Goal: Check status: Check status

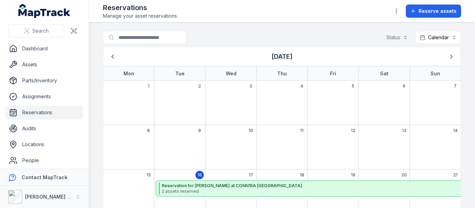
scroll to position [35, 0]
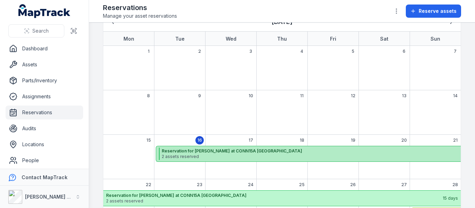
click at [184, 152] on strong "Reservation for [PERSON_NAME] at CONN15A [GEOGRAPHIC_DATA]" at bounding box center [327, 151] width 331 height 6
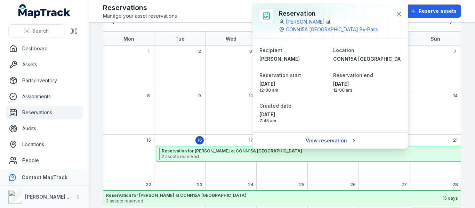
click at [316, 138] on link "View reservation" at bounding box center [330, 140] width 59 height 13
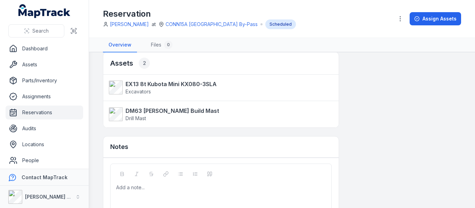
scroll to position [139, 0]
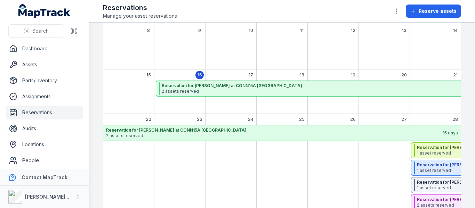
scroll to position [104, 0]
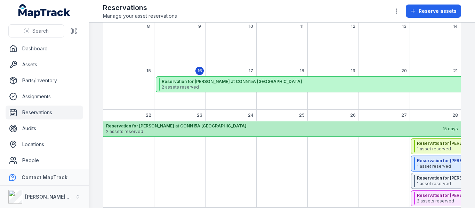
click at [155, 125] on strong "Reservation for [PERSON_NAME] at CONN15A [GEOGRAPHIC_DATA]" at bounding box center [274, 126] width 336 height 6
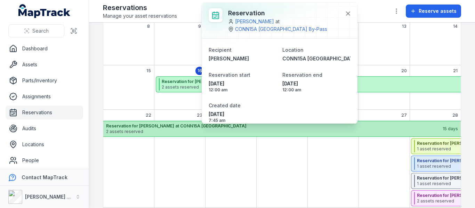
click at [146, 125] on strong "Reservation for [PERSON_NAME] at CONN15A [GEOGRAPHIC_DATA]" at bounding box center [274, 126] width 336 height 6
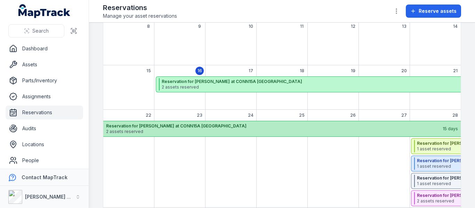
click at [146, 125] on strong "Reservation for [PERSON_NAME] at CONN15A [GEOGRAPHIC_DATA]" at bounding box center [274, 126] width 336 height 6
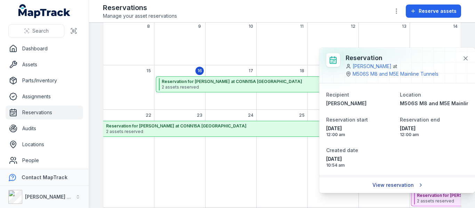
click at [386, 184] on link "View reservation" at bounding box center [397, 185] width 59 height 13
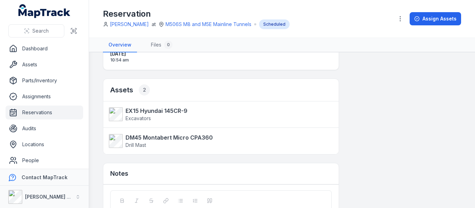
scroll to position [139, 0]
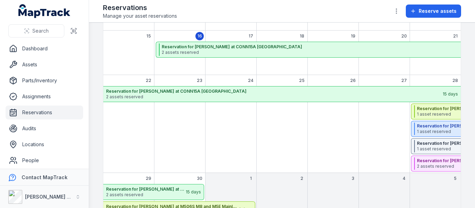
scroll to position [174, 0]
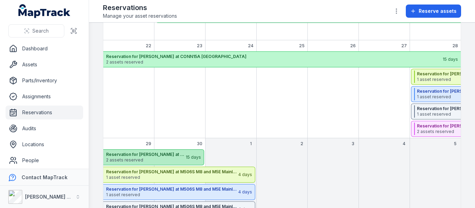
click at [154, 154] on strong "Reservation for [PERSON_NAME] at CONN15A [GEOGRAPHIC_DATA]" at bounding box center [145, 155] width 79 height 6
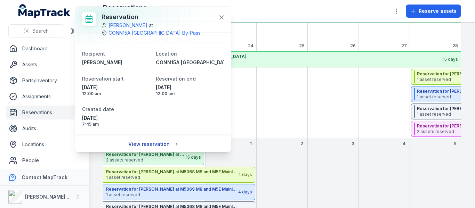
click at [148, 141] on link "View reservation" at bounding box center [153, 144] width 59 height 13
